Goal: Navigation & Orientation: Find specific page/section

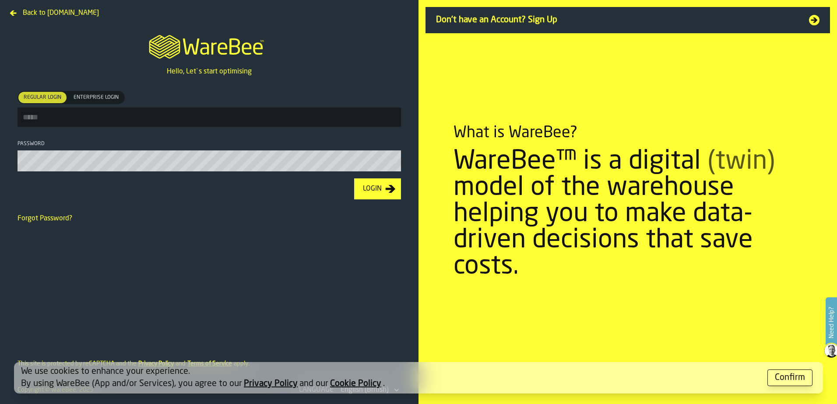
type input "**********"
drag, startPoint x: 379, startPoint y: 191, endPoint x: 0, endPoint y: 189, distance: 379.4
click at [379, 191] on div "Login" at bounding box center [372, 189] width 26 height 11
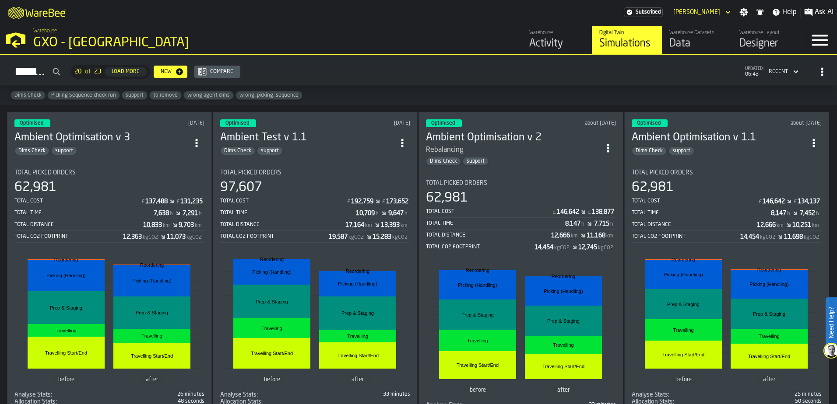
click at [553, 46] on div "Activity" at bounding box center [557, 44] width 56 height 14
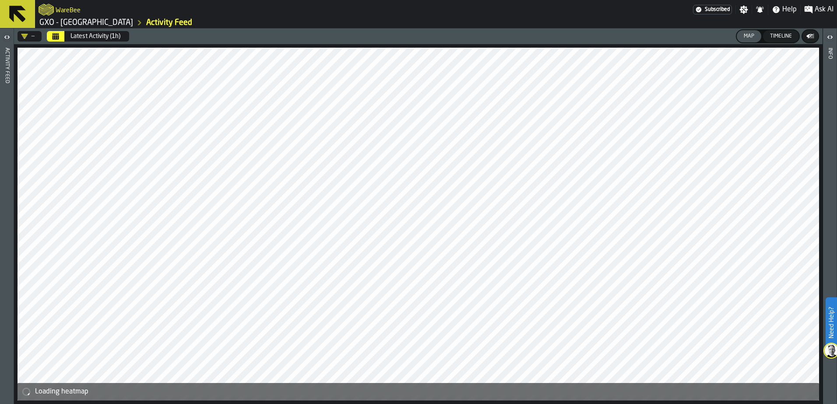
click at [8, 38] on icon "button-toggle-Open" at bounding box center [7, 37] width 11 height 11
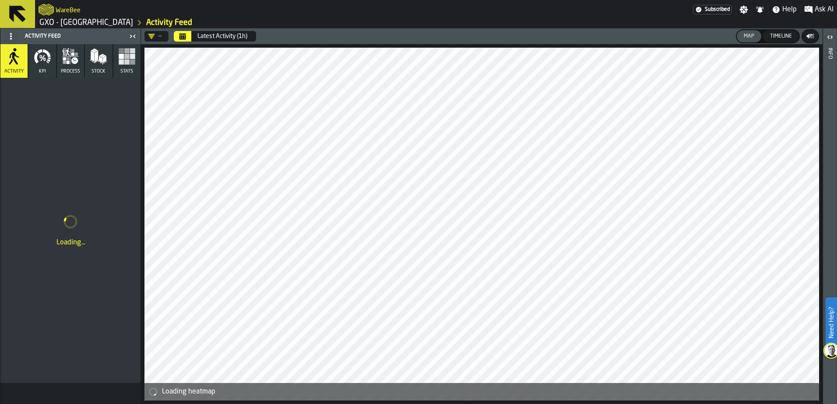
click at [56, 66] on button "KPI" at bounding box center [41, 61] width 27 height 34
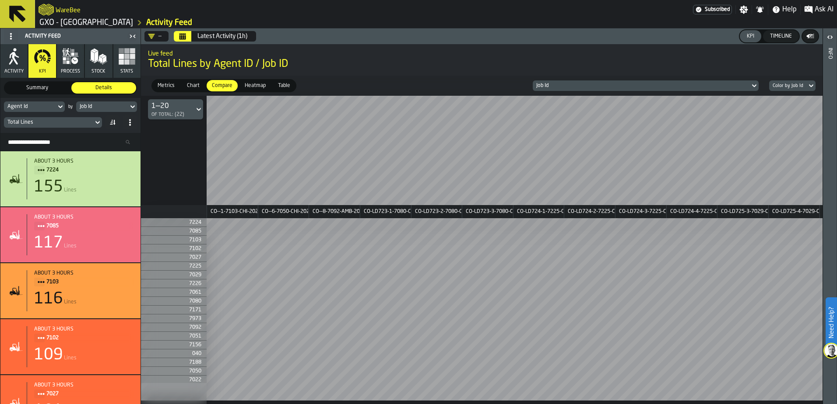
click at [64, 9] on h2 "WareBee" at bounding box center [68, 9] width 25 height 9
click at [48, 11] on icon "logo-header" at bounding box center [46, 9] width 15 height 11
